Goal: Book appointment/travel/reservation

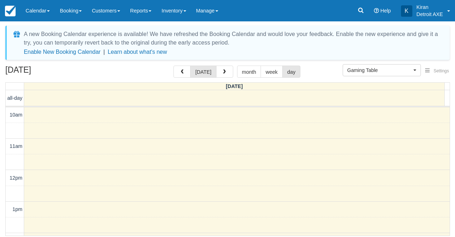
scroll to position [186, 0]
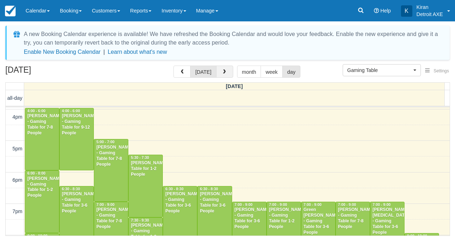
click at [226, 72] on button "button" at bounding box center [224, 71] width 17 height 12
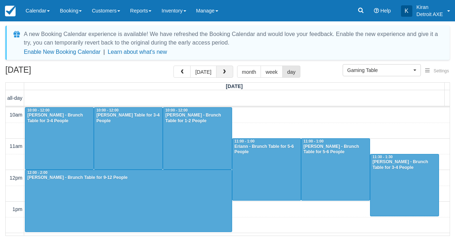
scroll to position [157, 0]
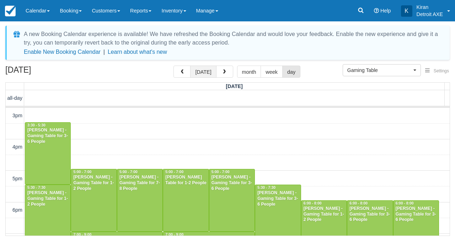
click at [202, 73] on button "[DATE]" at bounding box center [203, 71] width 26 height 12
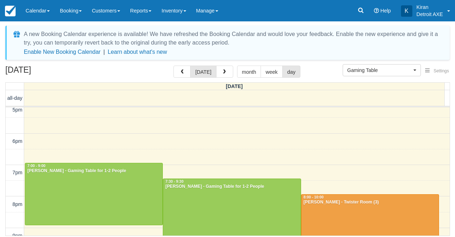
scroll to position [225, 0]
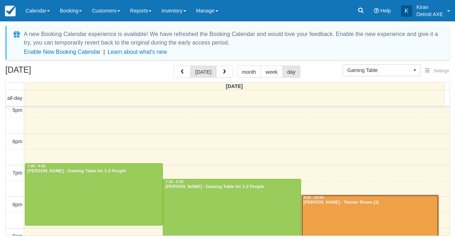
click at [318, 205] on div at bounding box center [370, 226] width 137 height 62
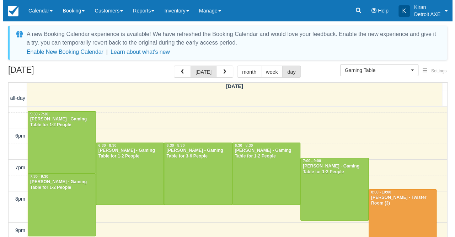
scroll to position [167, 0]
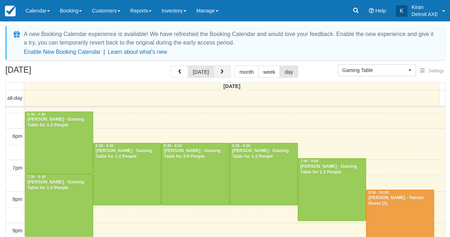
click at [220, 72] on span "button" at bounding box center [222, 71] width 5 height 5
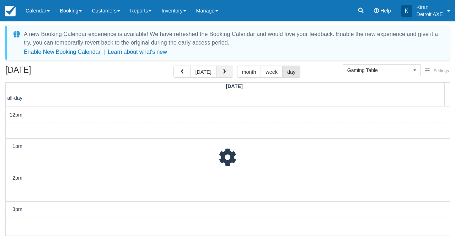
scroll to position [125, 0]
click at [226, 70] on button "button" at bounding box center [224, 71] width 17 height 12
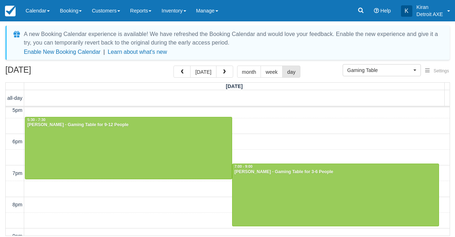
scroll to position [162, 0]
